Goal: Information Seeking & Learning: Learn about a topic

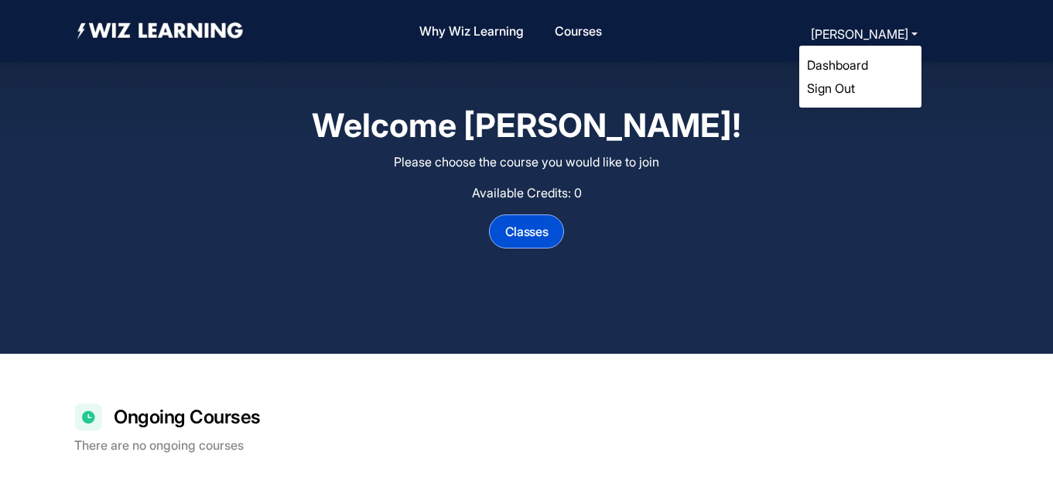
scroll to position [328, 0]
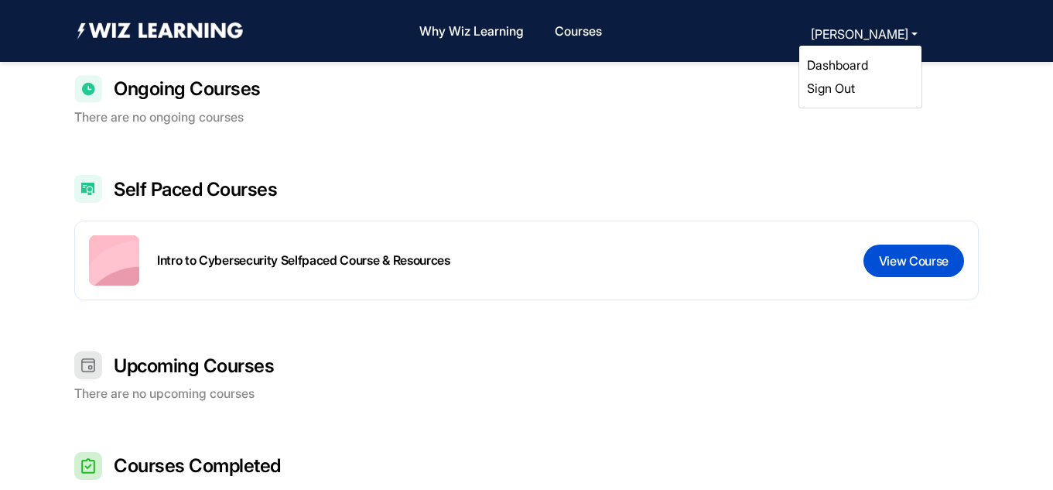
click at [823, 87] on link "Sign Out" at bounding box center [831, 87] width 48 height 15
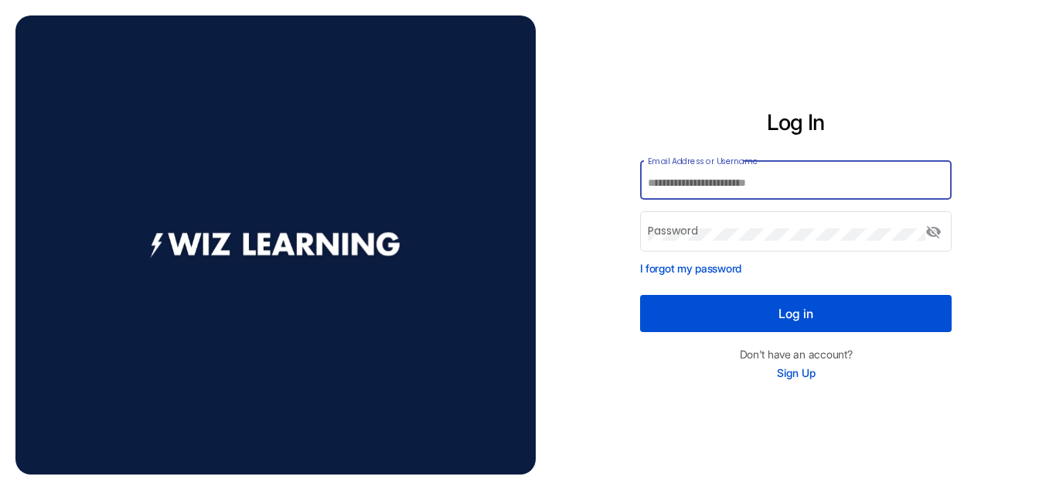
click at [690, 179] on input "Email Address or Username" at bounding box center [796, 183] width 296 height 12
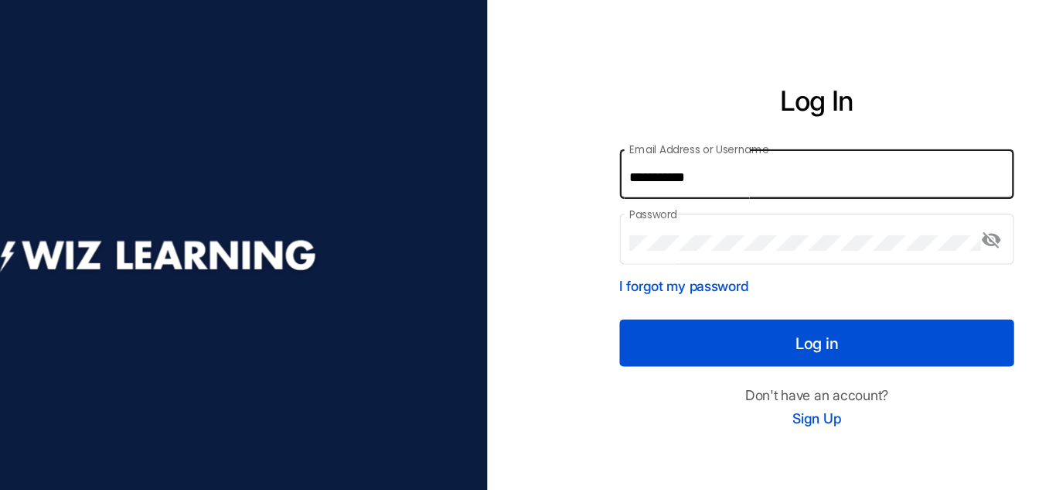
click at [732, 176] on div "**********" at bounding box center [796, 179] width 296 height 43
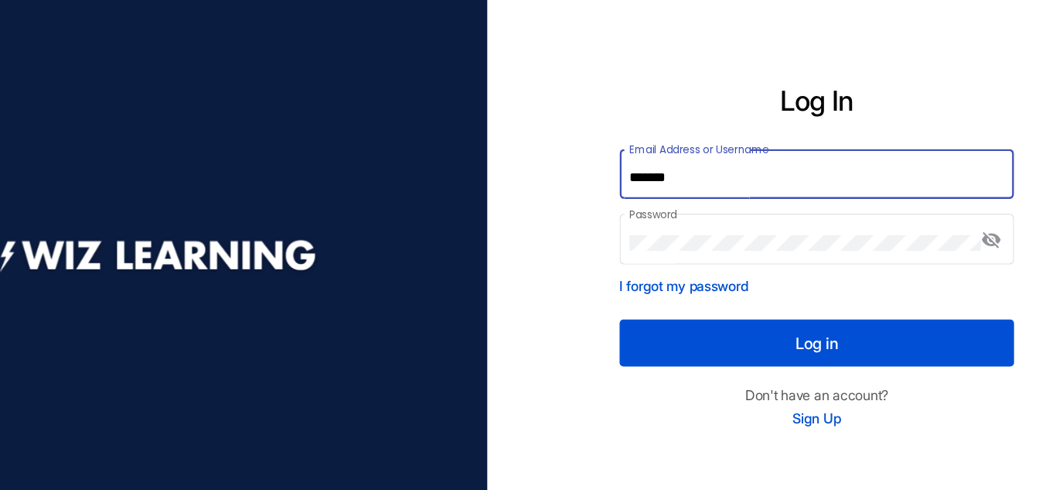
type input "*******"
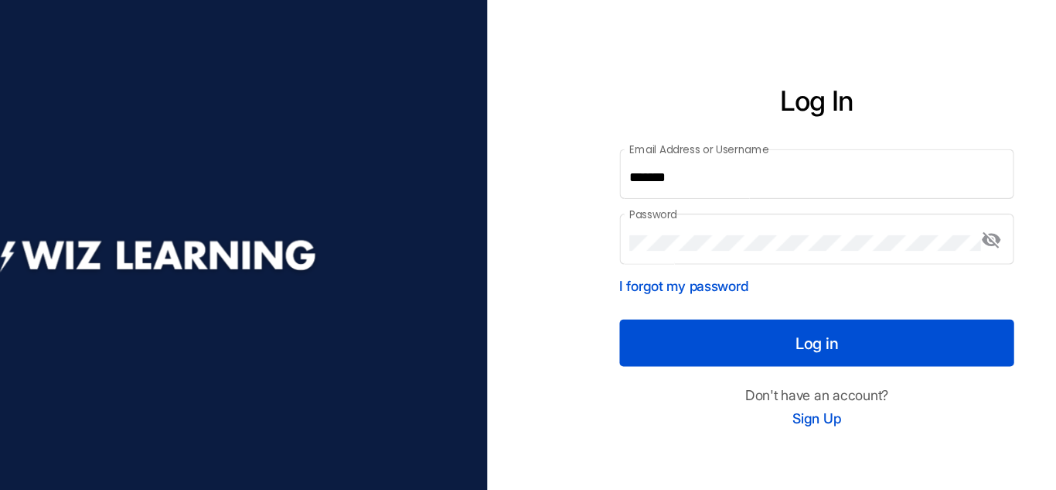
click at [789, 321] on button "Log in" at bounding box center [796, 313] width 312 height 37
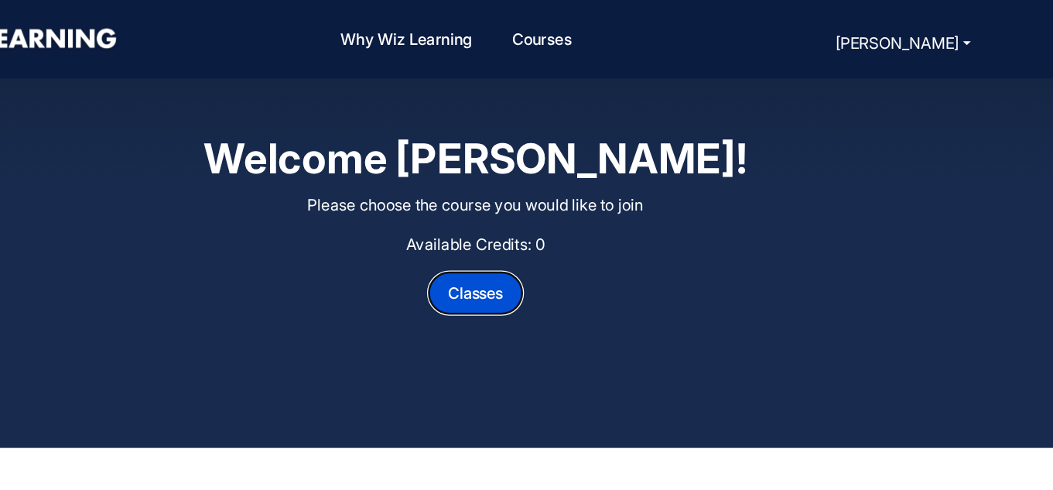
click at [513, 229] on button "Classes" at bounding box center [527, 231] width 76 height 34
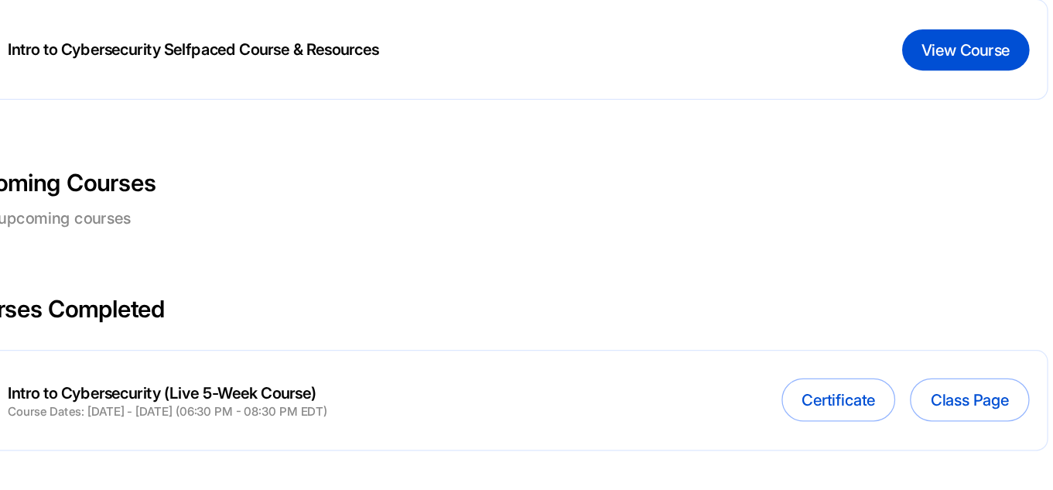
scroll to position [445, 0]
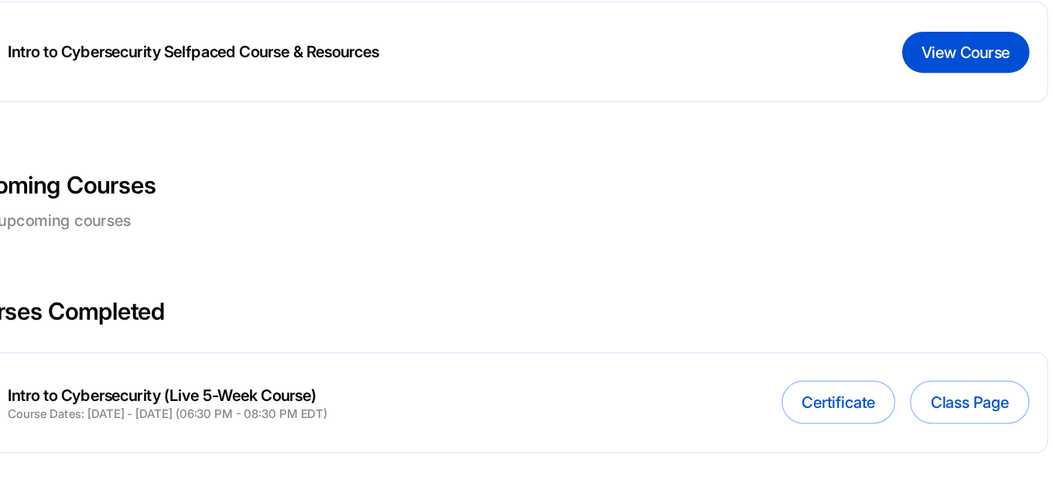
click at [833, 310] on div "Ongoing Courses There are no ongoing courses Self Paced Courses Intro to Cybers…" at bounding box center [526, 208] width 904 height 502
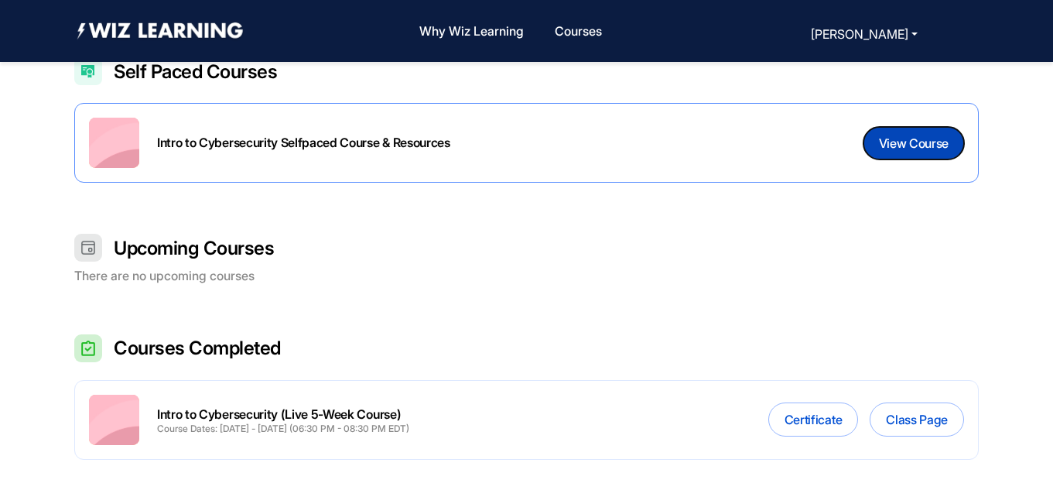
click at [918, 140] on button "View Course" at bounding box center [913, 143] width 101 height 32
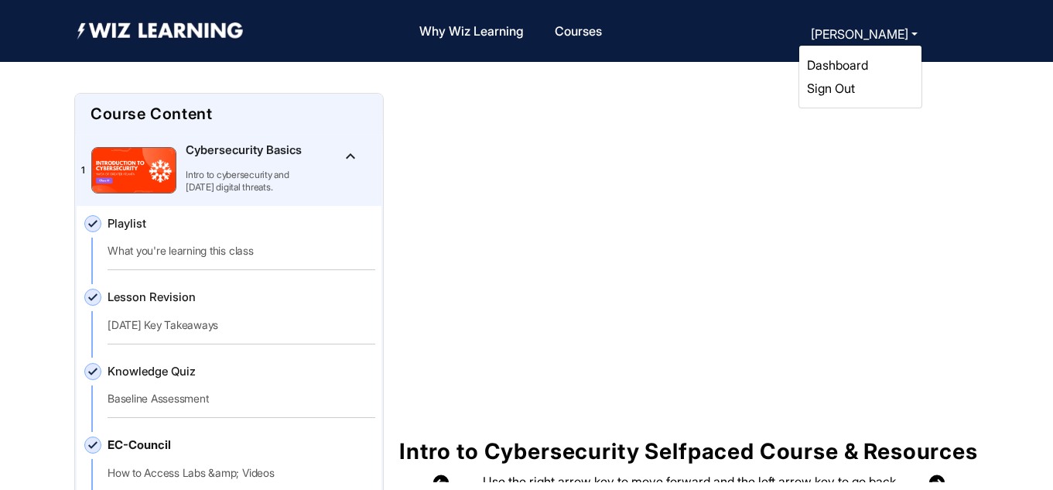
click at [823, 68] on link "Dashboard" at bounding box center [837, 64] width 61 height 15
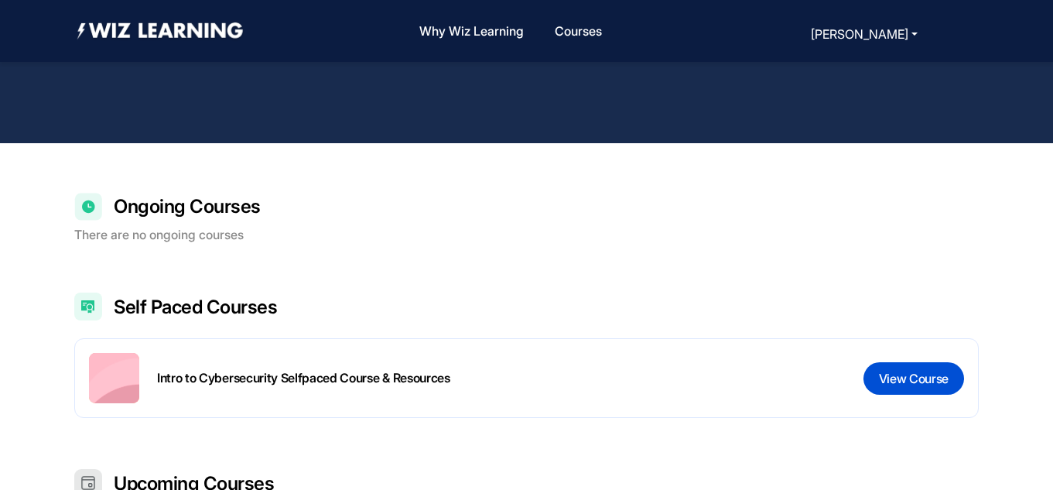
scroll to position [271, 0]
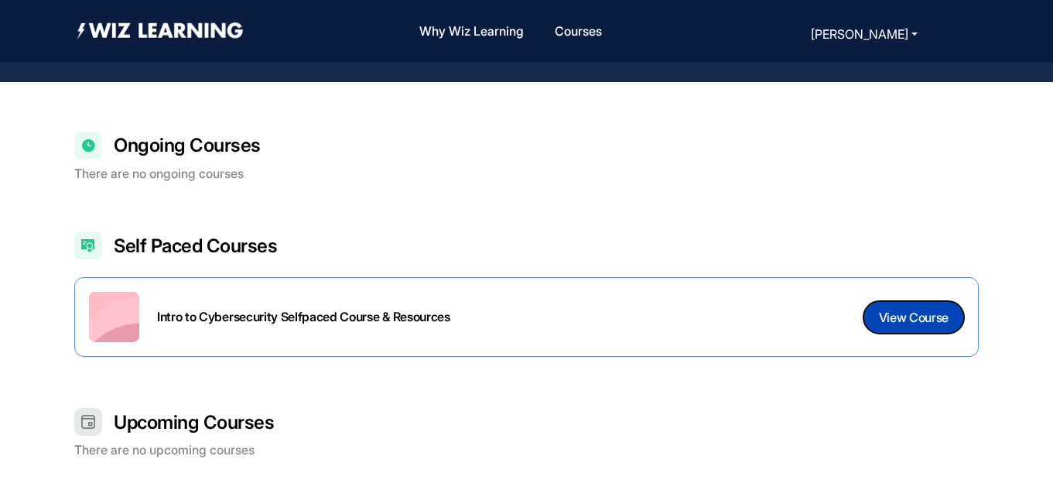
click at [922, 312] on button "View Course" at bounding box center [913, 317] width 101 height 32
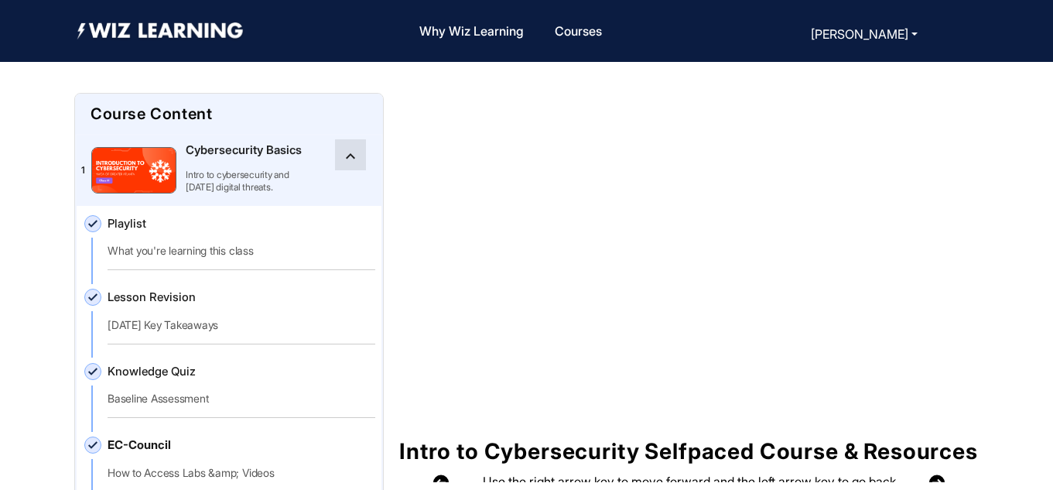
click at [341, 155] on mat-icon "keyboard_arrow_up" at bounding box center [350, 156] width 19 height 19
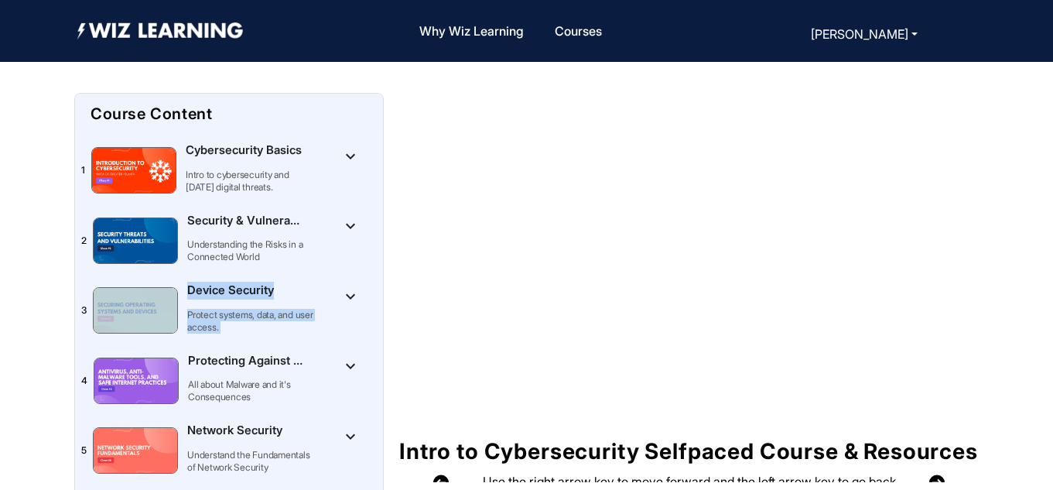
drag, startPoint x: 378, startPoint y: 213, endPoint x: 364, endPoint y: 304, distance: 92.3
click at [364, 304] on mat-tree "1 Cybersecurity Basics Intro to cybersecurity and today’s digital threats. keyb…" at bounding box center [229, 450] width 308 height 633
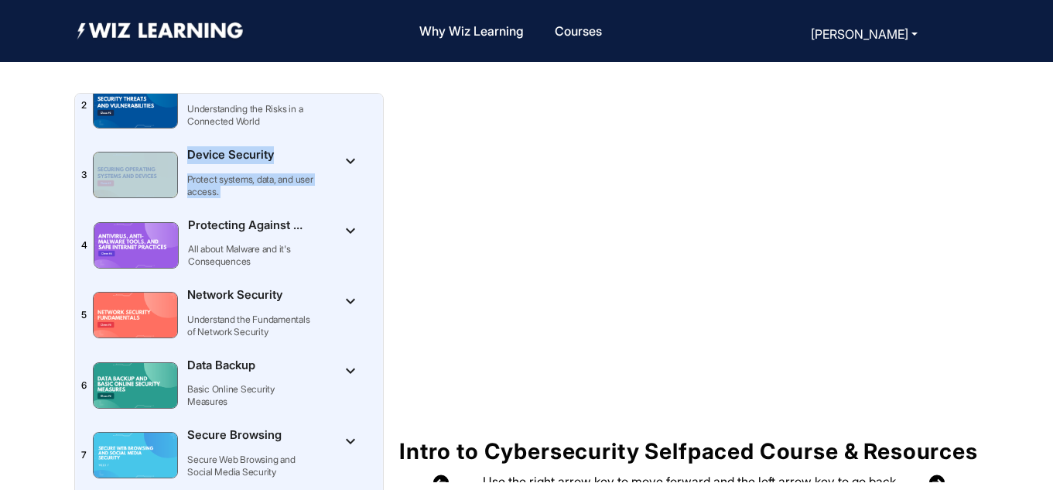
scroll to position [211, 0]
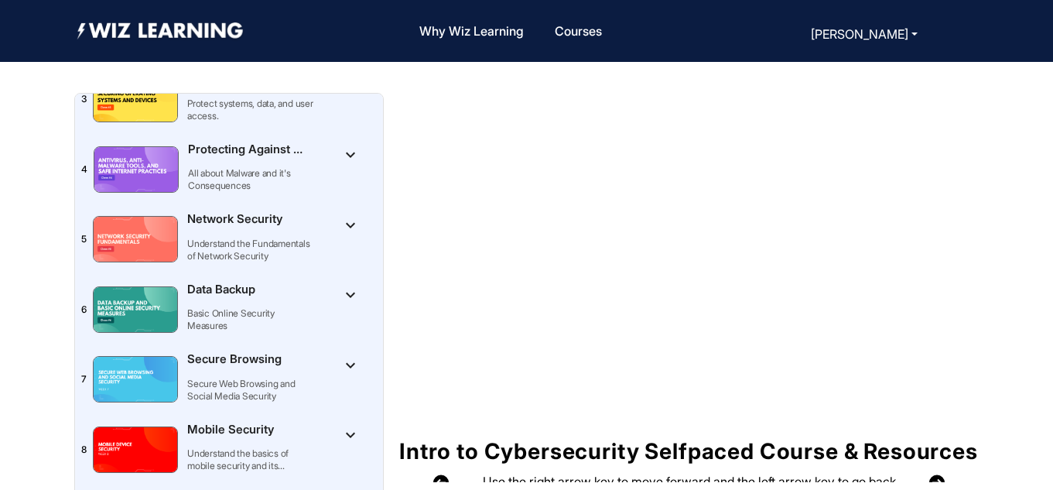
drag, startPoint x: 1052, startPoint y: 230, endPoint x: 1056, endPoint y: 266, distance: 36.6
click at [1053, 266] on html "Why Wiz Learning Programs Courses Kimberly Akande Dashboard Sign Out Kimberly A…" at bounding box center [526, 472] width 1053 height 945
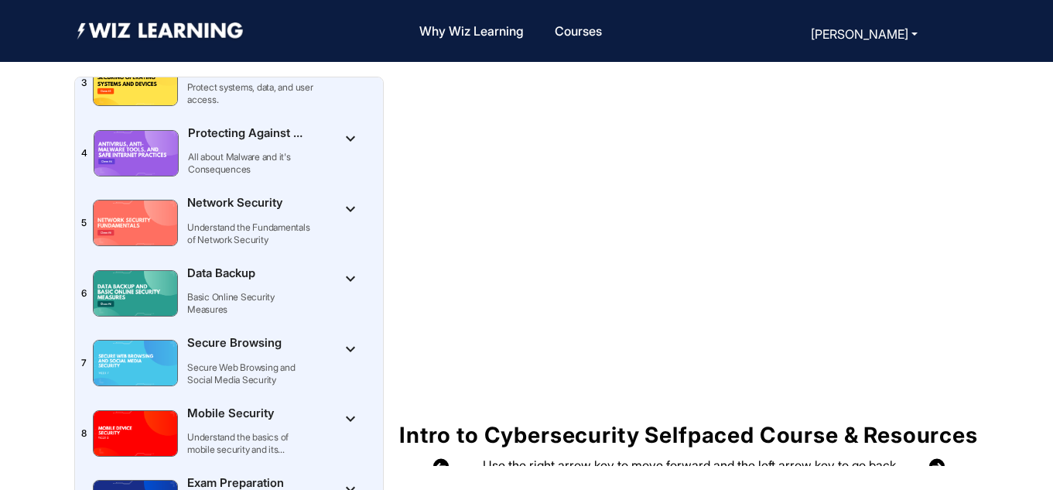
scroll to position [0, 0]
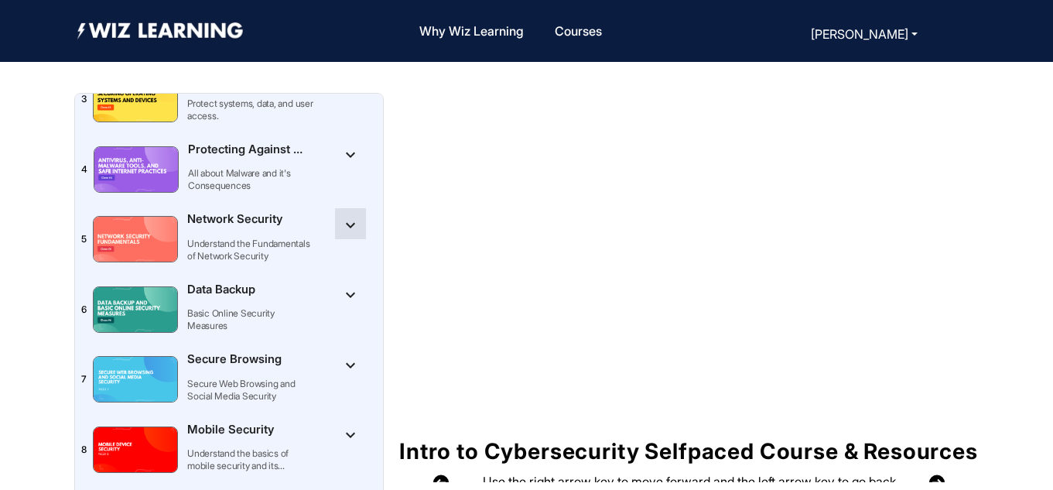
click at [346, 224] on mat-icon "keyboard_arrow_down" at bounding box center [350, 225] width 19 height 19
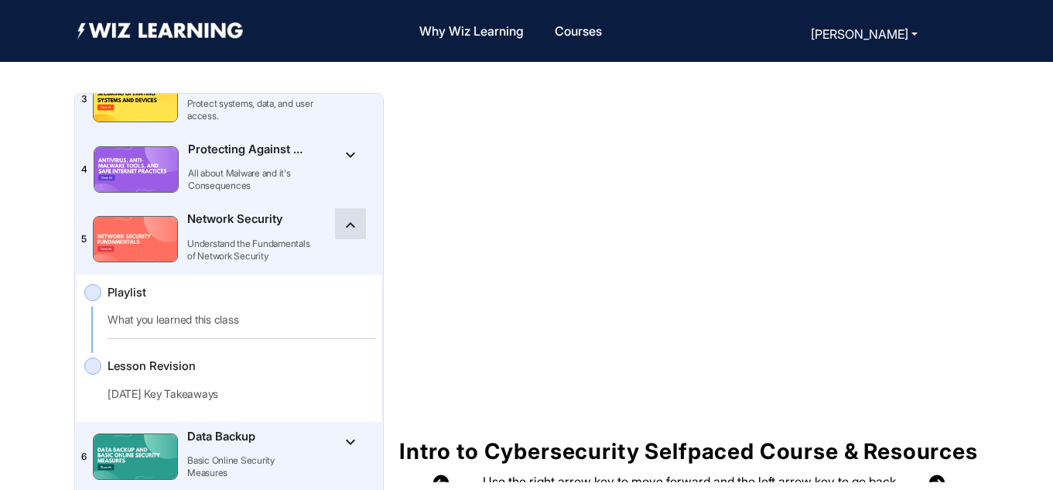
click at [342, 223] on mat-icon "keyboard_arrow_up" at bounding box center [350, 225] width 19 height 19
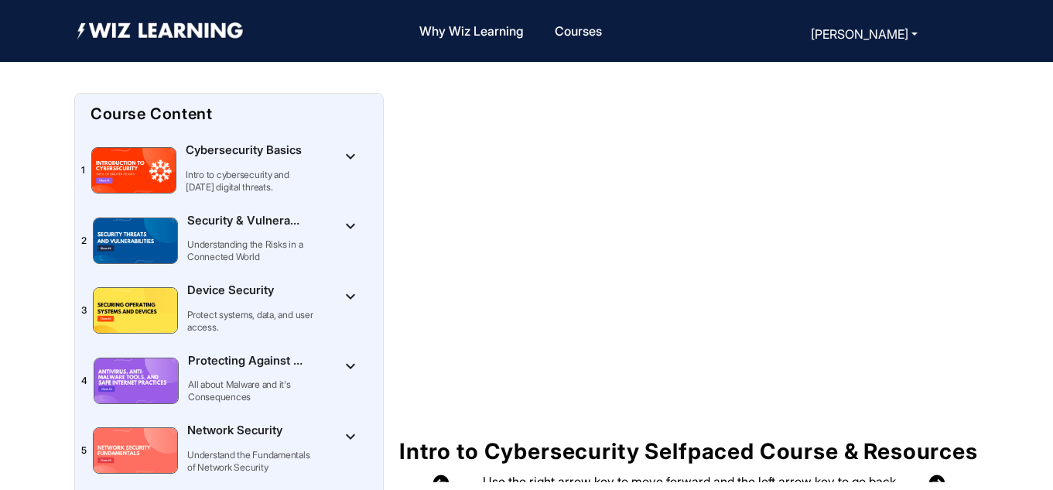
scroll to position [211, 0]
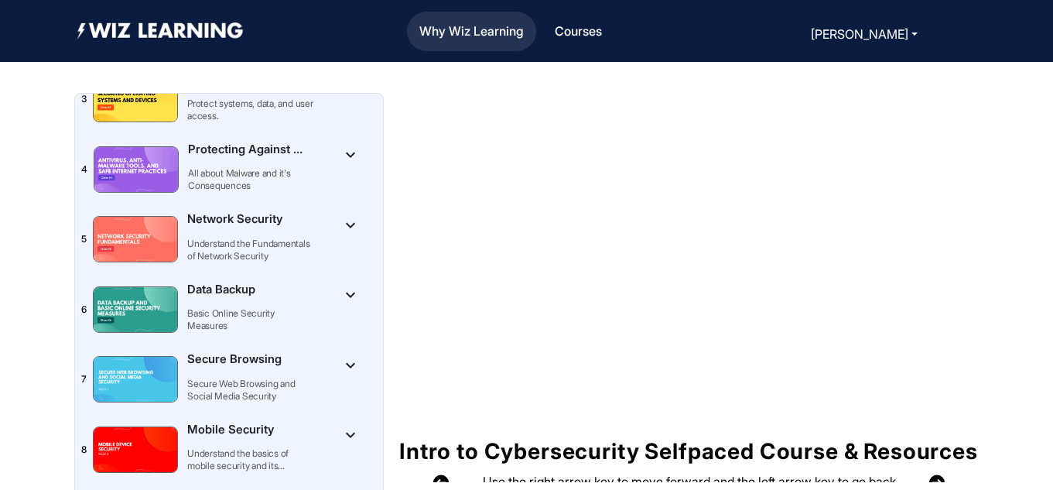
click at [489, 32] on link "Why Wiz Learning" at bounding box center [471, 31] width 117 height 33
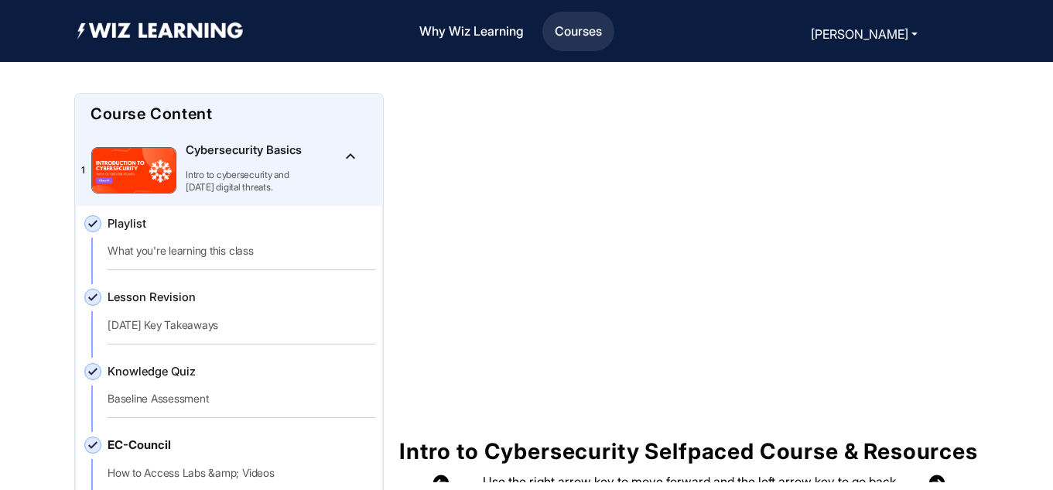
click at [584, 30] on link "Courses" at bounding box center [578, 31] width 60 height 33
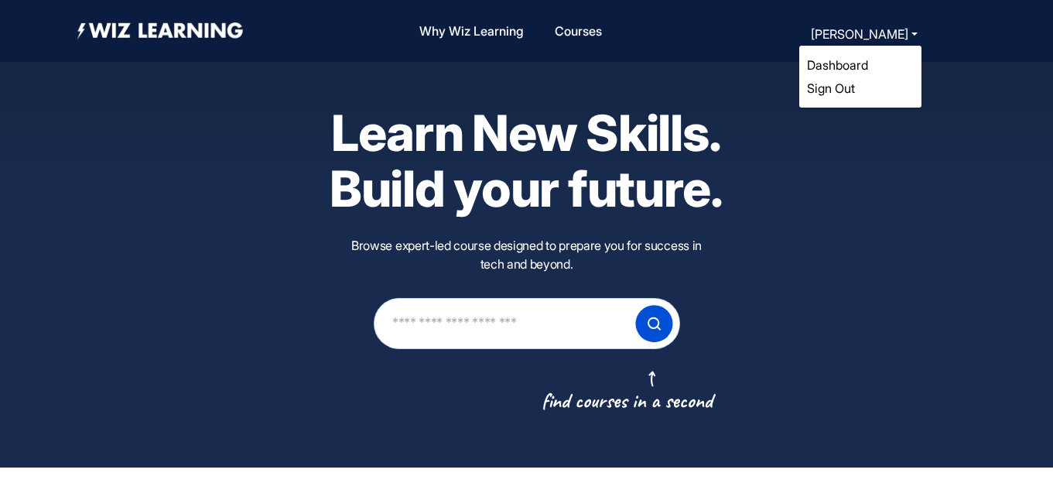
click at [851, 65] on link "Dashboard" at bounding box center [837, 64] width 61 height 15
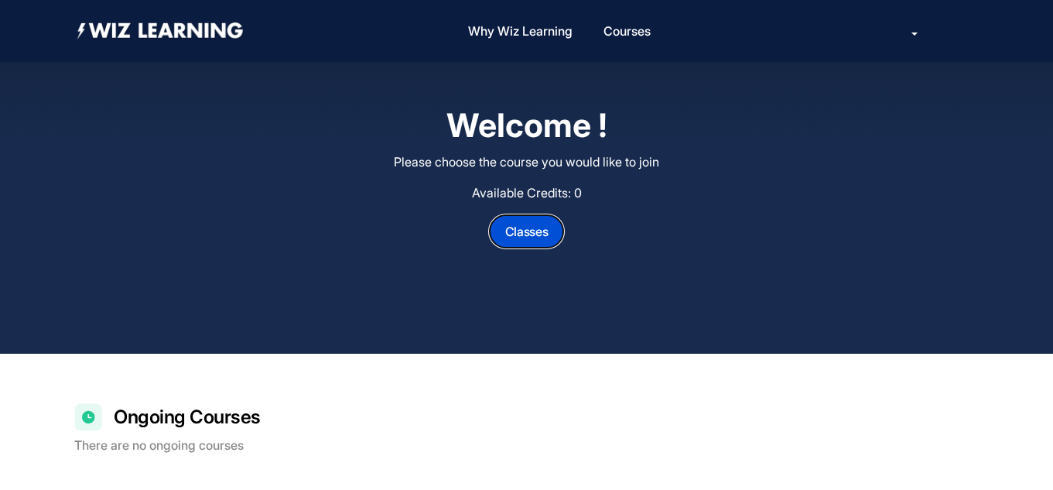
click at [527, 234] on button "Classes" at bounding box center [527, 231] width 76 height 34
click at [529, 228] on button "Classes" at bounding box center [527, 231] width 76 height 34
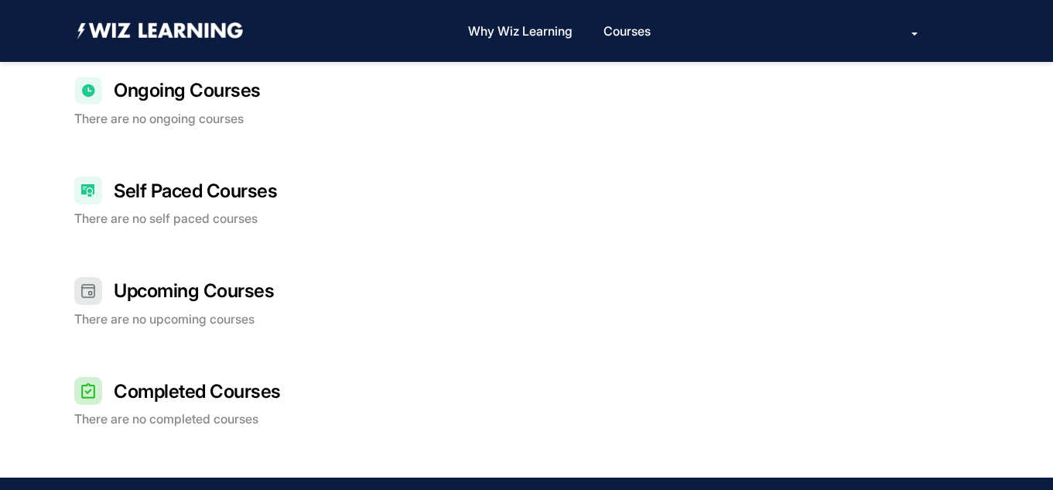
scroll to position [418, 0]
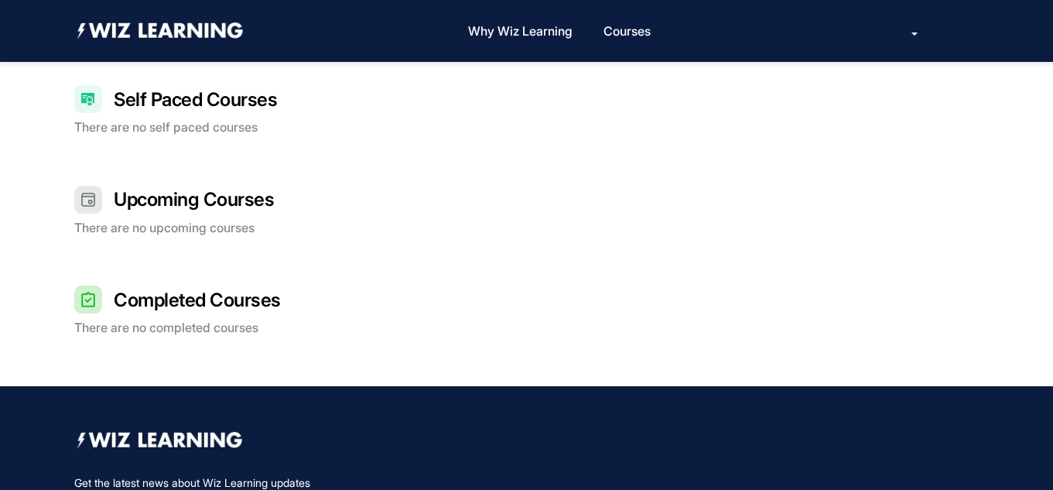
click at [237, 303] on h2 "Completed Courses" at bounding box center [197, 300] width 167 height 24
click at [206, 217] on div "Upcoming Courses There are no upcoming courses" at bounding box center [526, 210] width 904 height 49
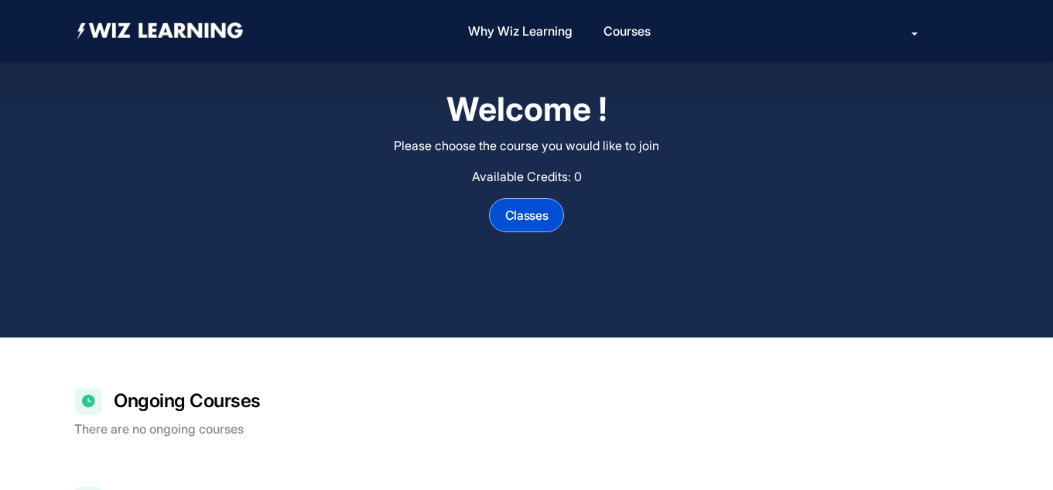
scroll to position [0, 0]
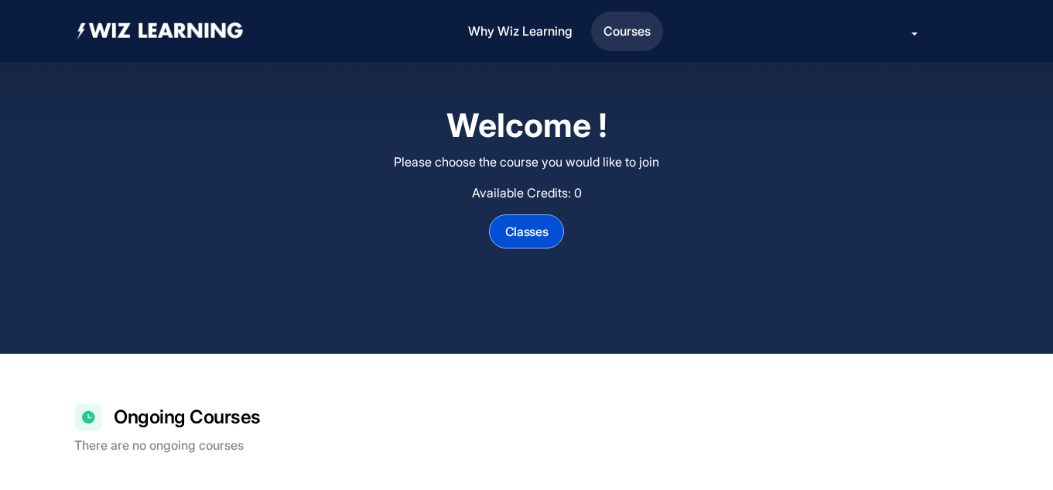
click at [631, 29] on link "Courses" at bounding box center [627, 31] width 60 height 33
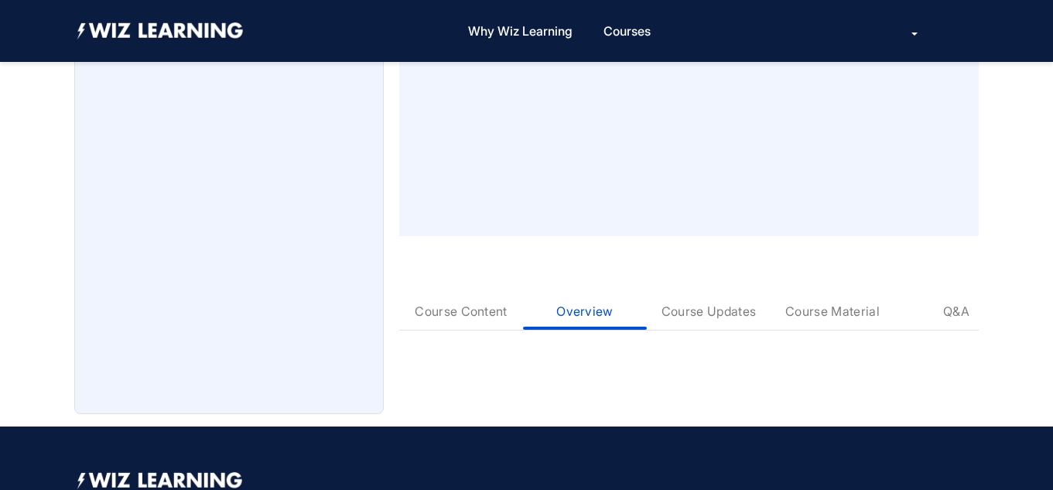
scroll to position [130, 0]
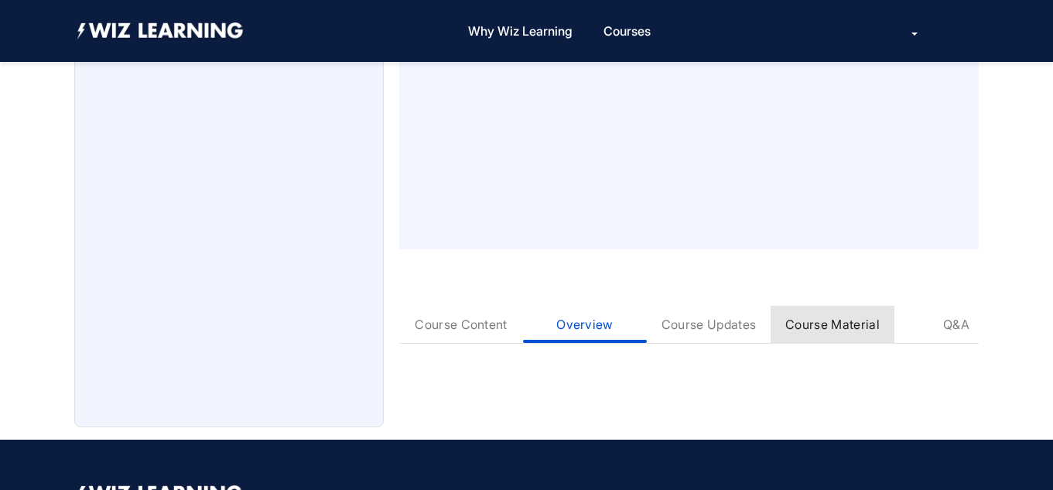
click at [812, 321] on div "Course Material" at bounding box center [832, 323] width 94 height 15
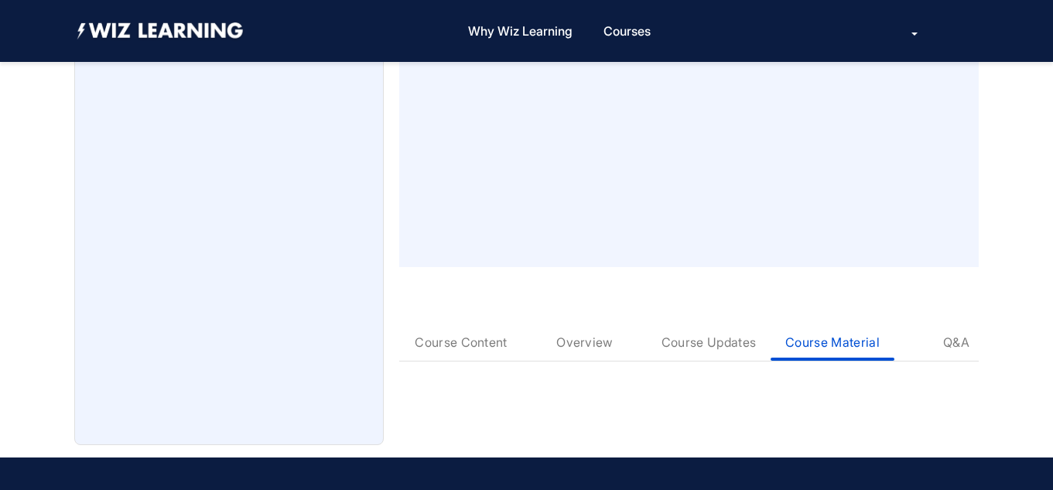
scroll to position [143, 0]
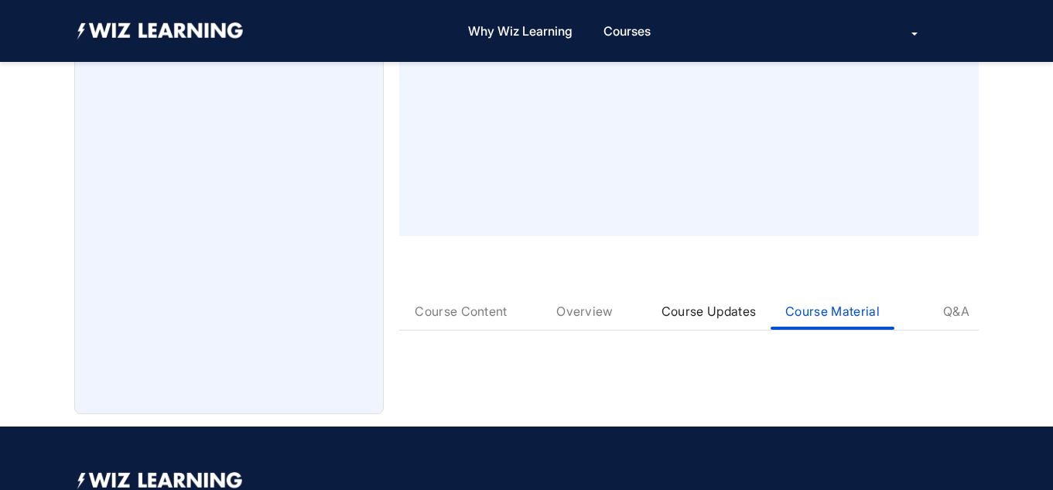
click at [718, 316] on div "Course Updates" at bounding box center [709, 310] width 124 height 37
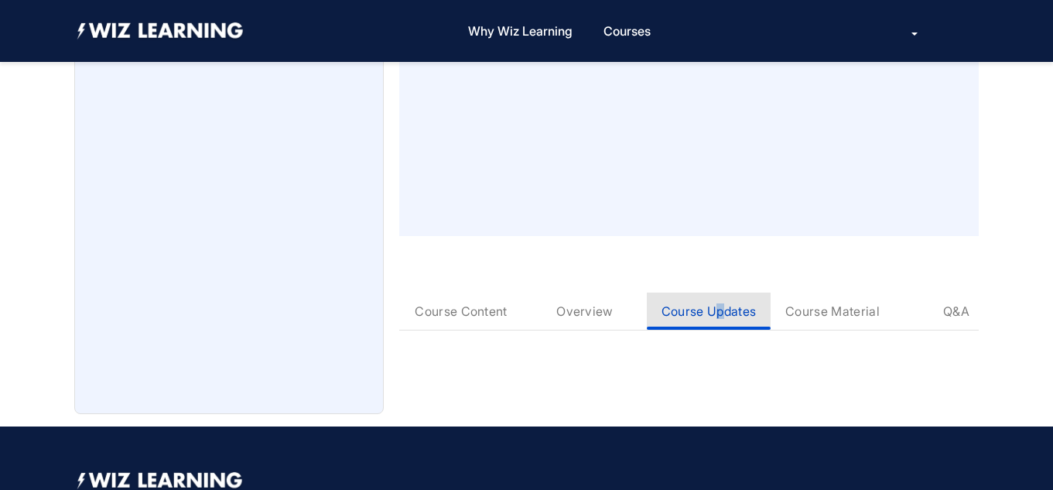
scroll to position [5, 0]
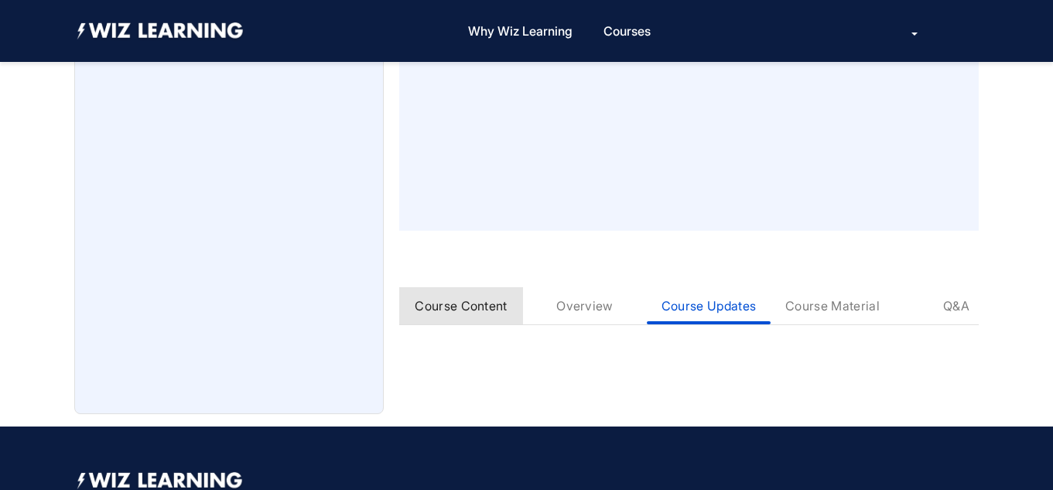
click at [485, 309] on div "Course Content" at bounding box center [461, 305] width 92 height 15
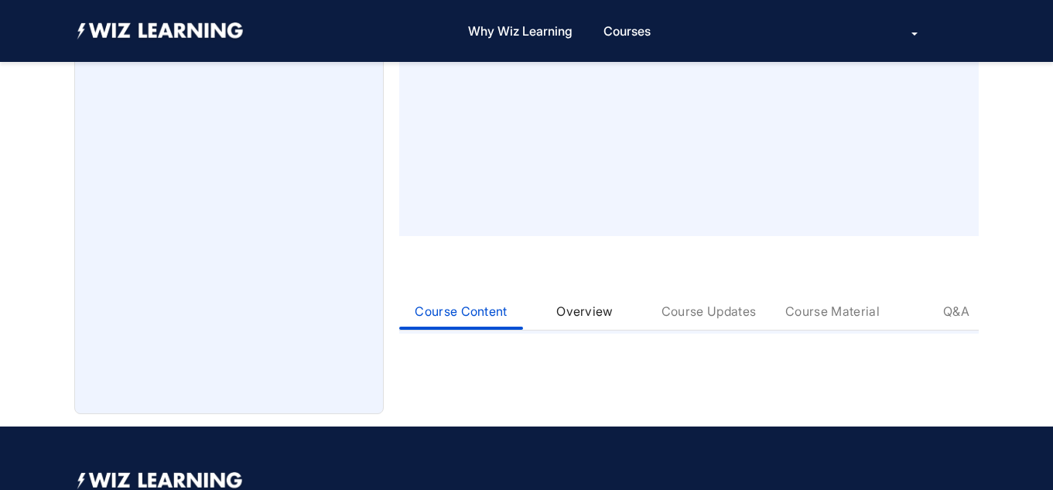
click at [589, 308] on div "Overview" at bounding box center [584, 310] width 57 height 15
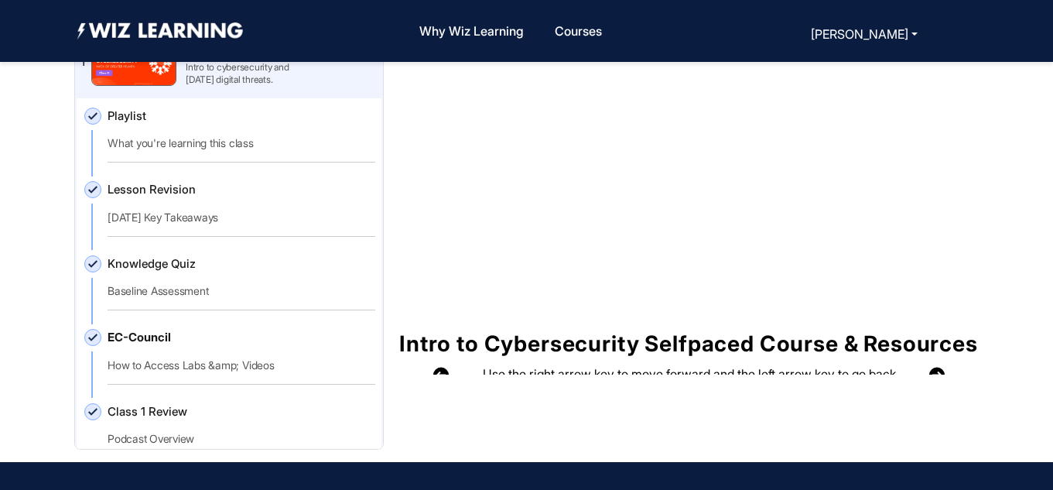
scroll to position [75, 0]
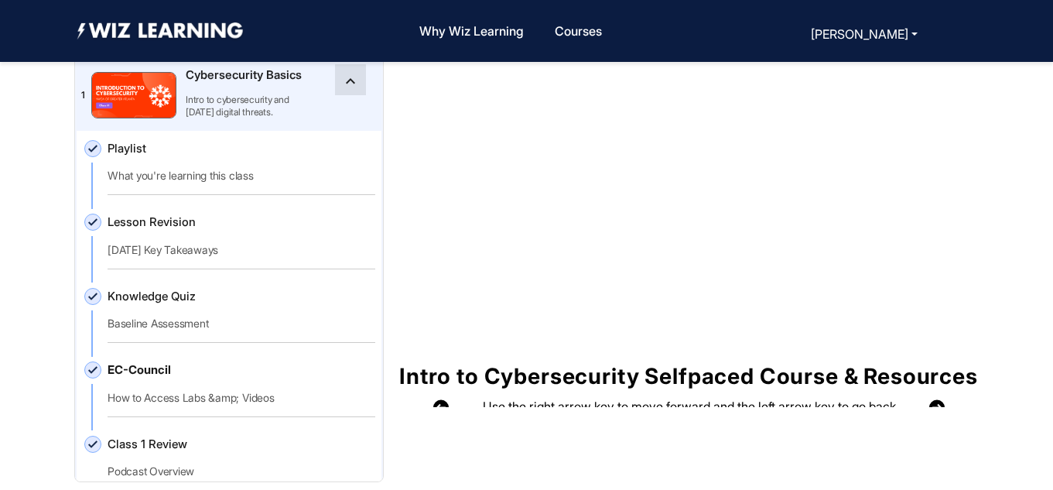
click at [346, 87] on mat-icon "keyboard_arrow_up" at bounding box center [350, 81] width 19 height 19
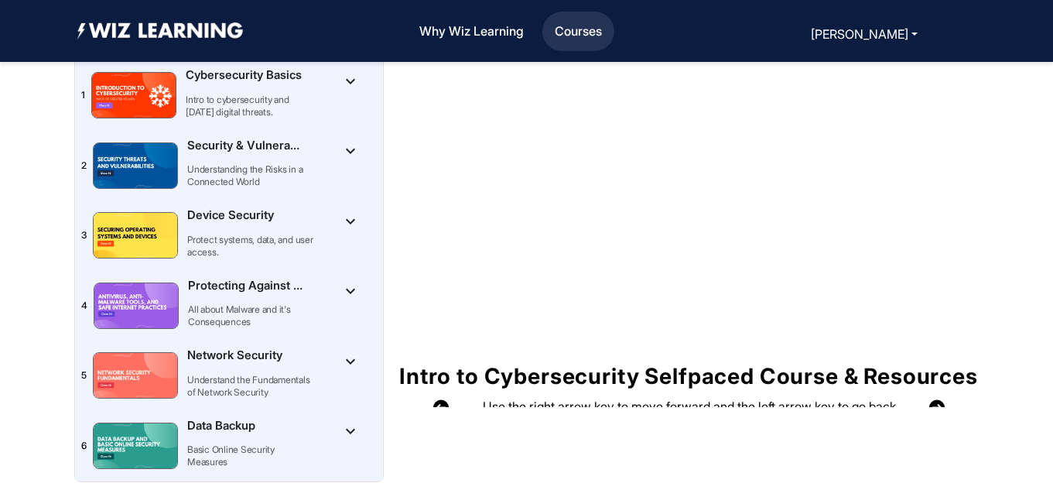
click at [594, 29] on link "Courses" at bounding box center [578, 31] width 60 height 33
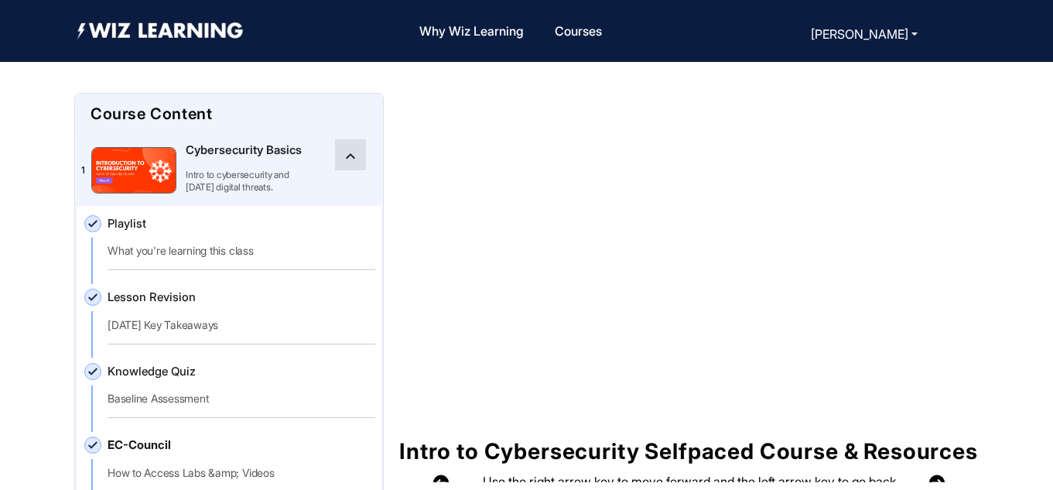
click at [348, 158] on mat-icon "keyboard_arrow_up" at bounding box center [350, 156] width 19 height 19
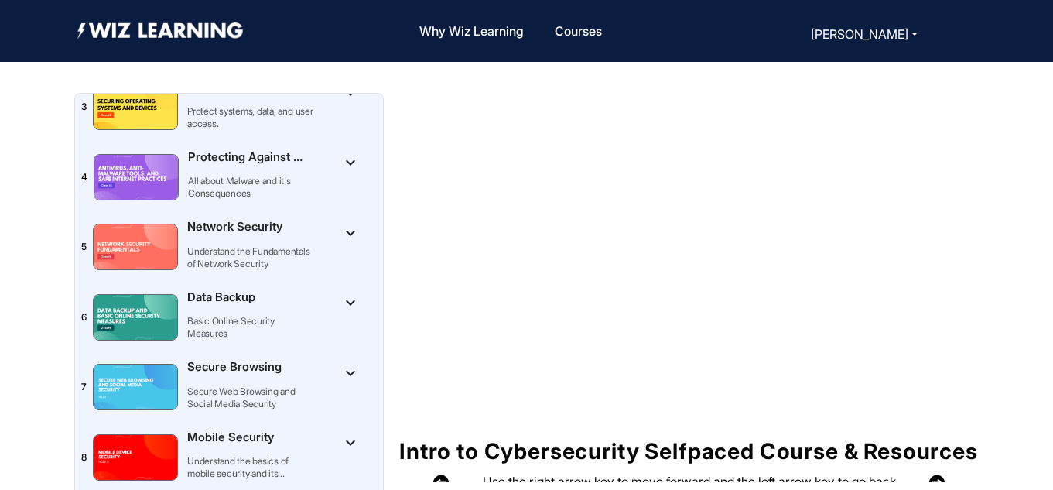
scroll to position [211, 0]
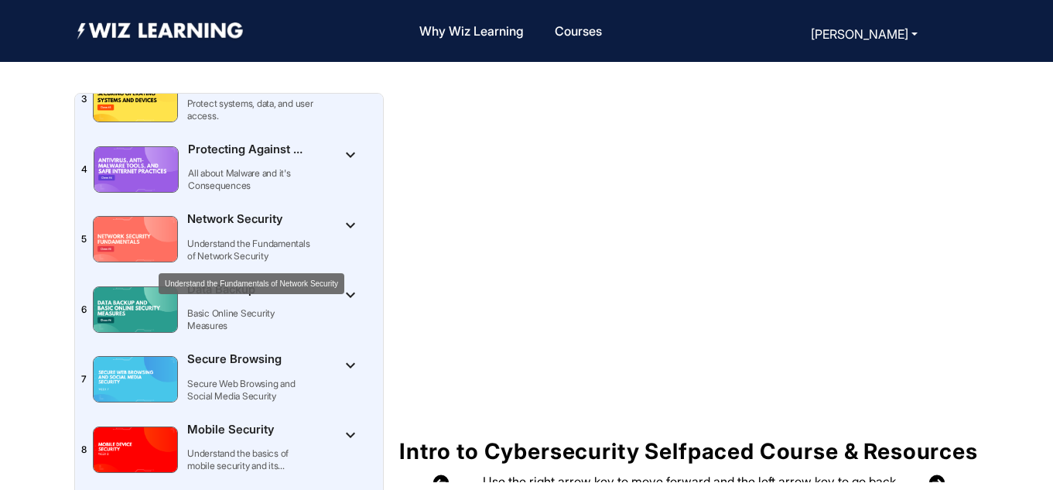
click at [197, 240] on p "Understand the Fundamentals of Network Security" at bounding box center [251, 249] width 128 height 25
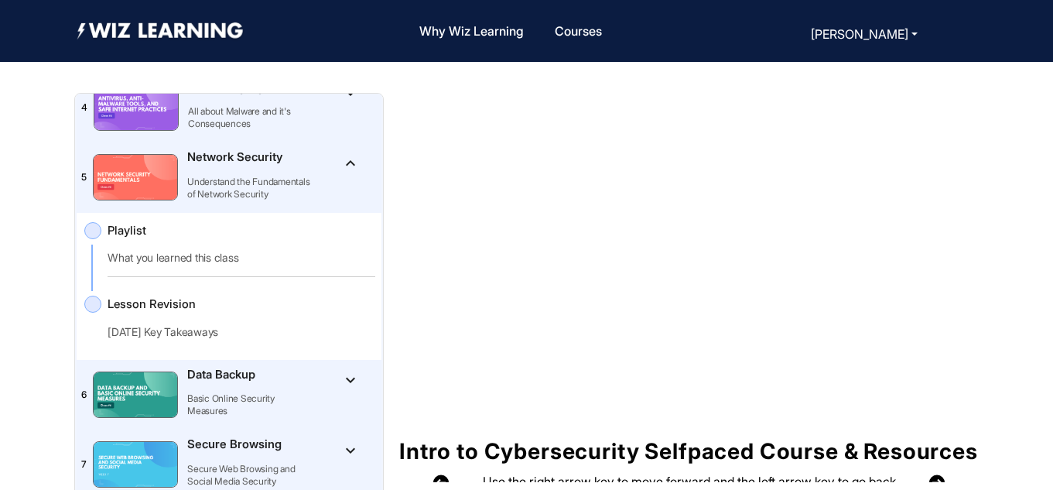
scroll to position [248, 0]
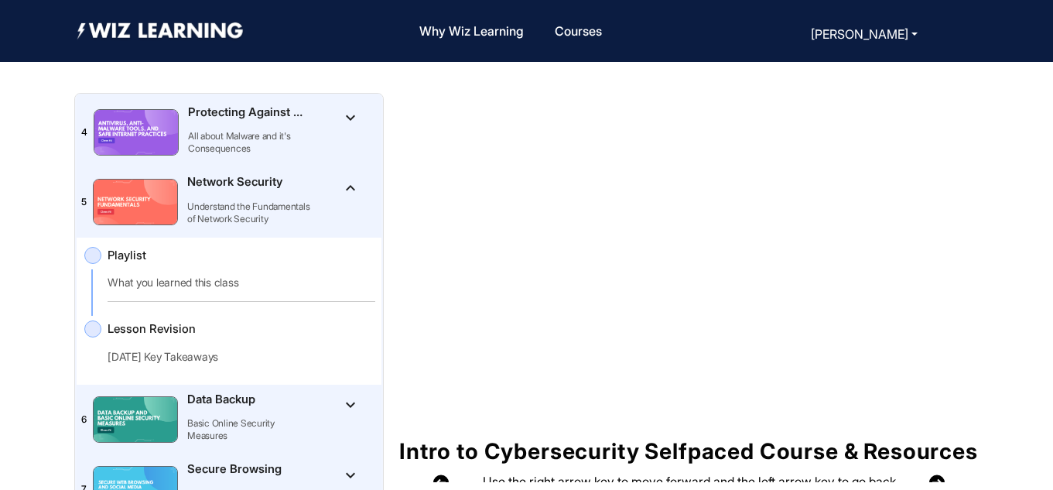
click at [94, 327] on span at bounding box center [92, 328] width 17 height 17
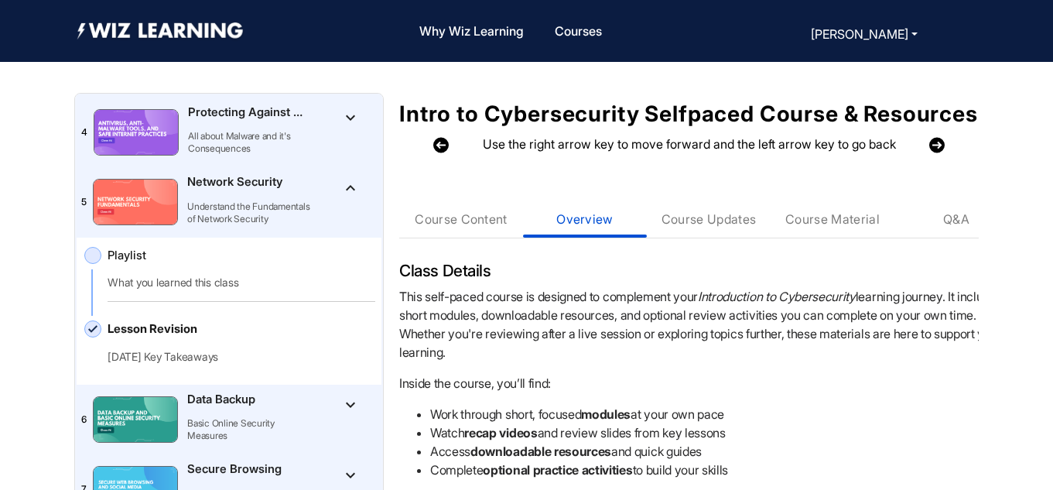
scroll to position [333, 0]
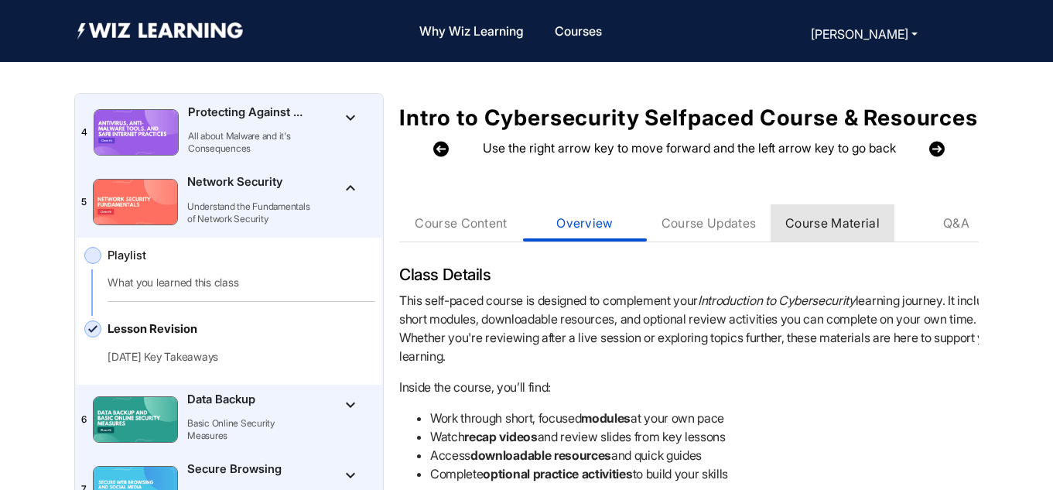
click at [851, 230] on div "Course Material" at bounding box center [832, 222] width 94 height 15
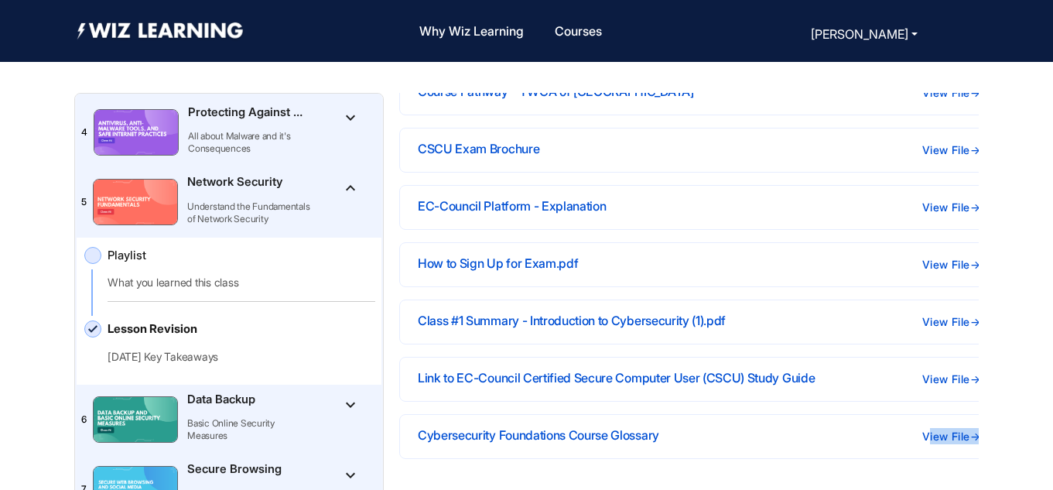
scroll to position [642, 43]
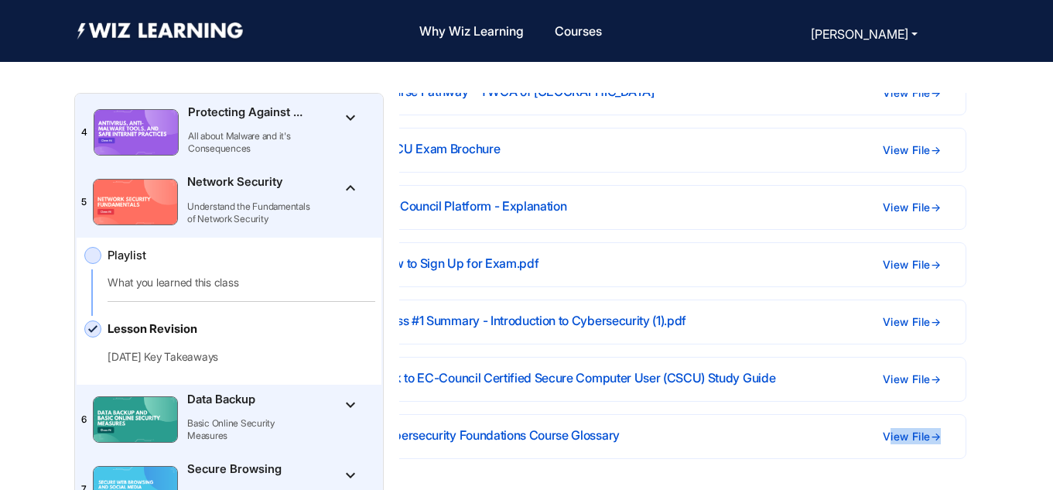
drag, startPoint x: 972, startPoint y: 407, endPoint x: 972, endPoint y: 424, distance: 17.0
click at [972, 424] on mat-tab-group "Course Content Overview Course Updates Course Material Q&A Course Material Intr…" at bounding box center [669, 204] width 619 height 555
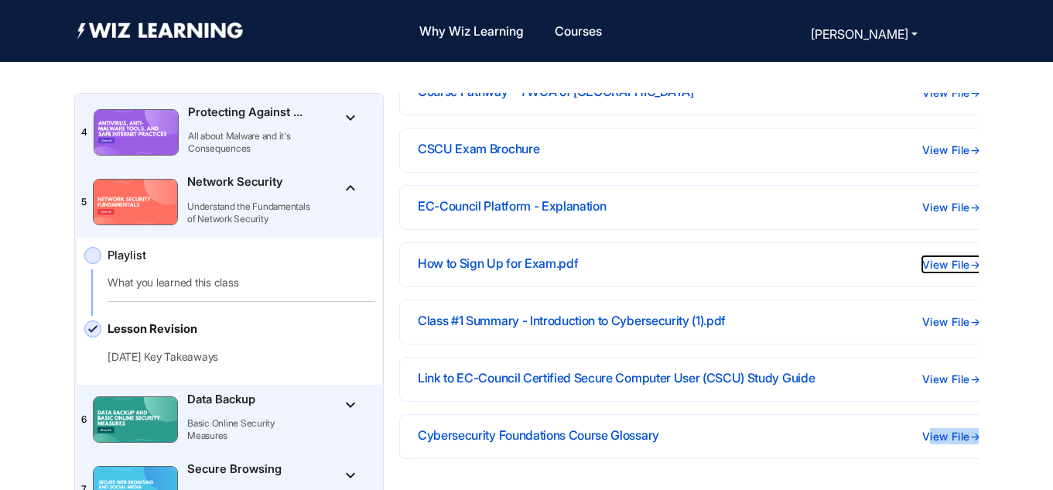
click at [947, 256] on button "View File →" at bounding box center [951, 264] width 58 height 16
click at [945, 370] on button "View File →" at bounding box center [951, 378] width 58 height 16
